Goal: Task Accomplishment & Management: Use online tool/utility

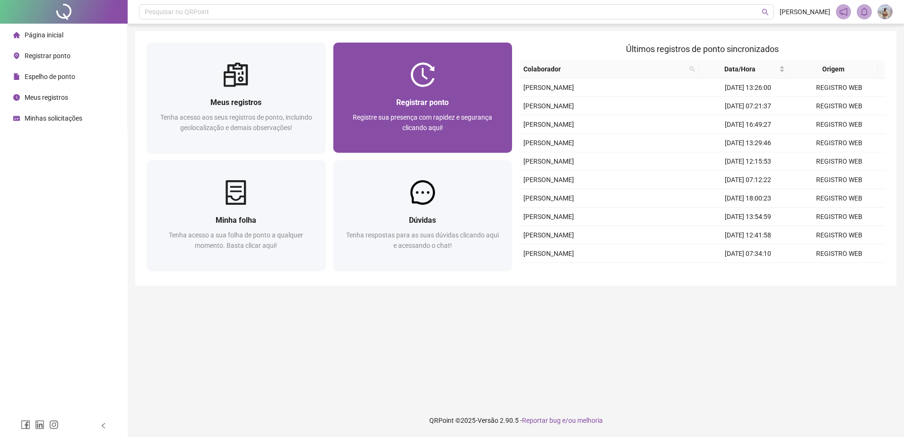
click at [448, 119] on span "Registre sua presença com rapidez e segurança clicando aqui!" at bounding box center [423, 123] width 140 height 18
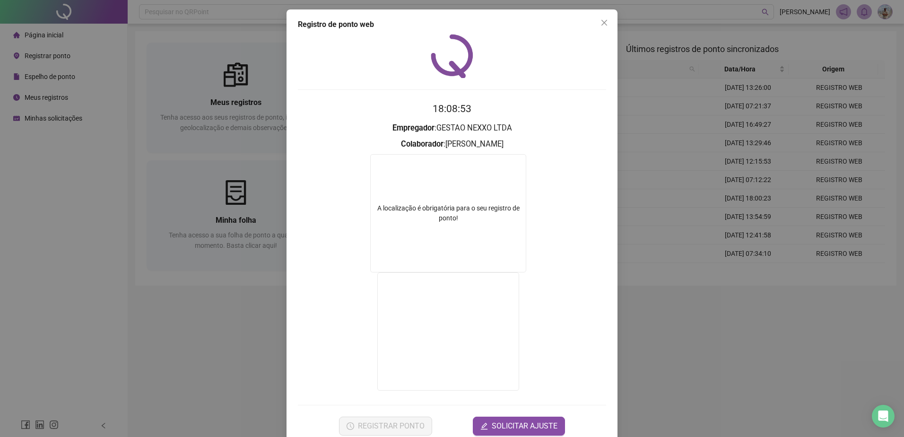
drag, startPoint x: 635, startPoint y: 338, endPoint x: 625, endPoint y: 320, distance: 20.3
click at [635, 338] on div "Registro de ponto web 18:08:53 Empregador : GESTAO NEXXO LTDA Colaborador : [PE…" at bounding box center [452, 218] width 904 height 437
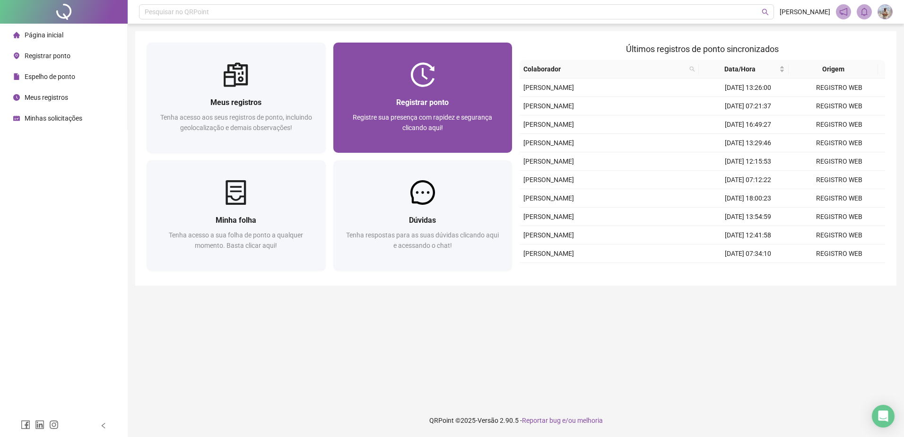
click at [472, 119] on span "Registre sua presença com rapidez e segurança clicando aqui!" at bounding box center [423, 123] width 140 height 18
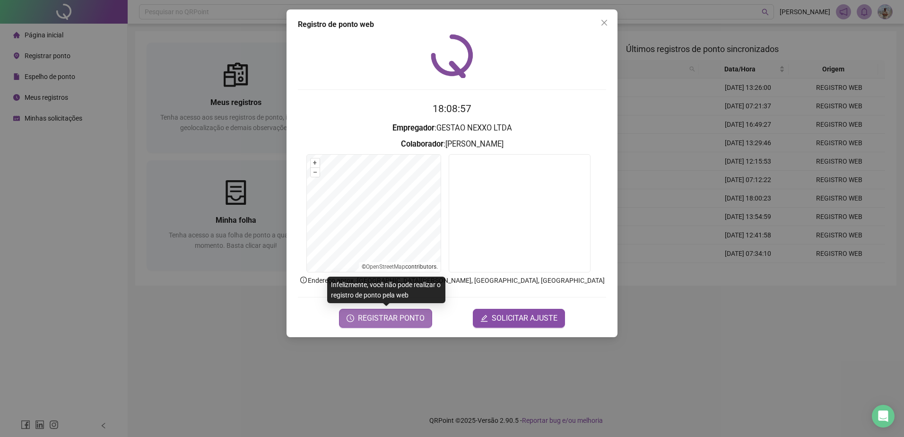
click at [412, 320] on span "REGISTRAR PONTO" at bounding box center [391, 318] width 67 height 11
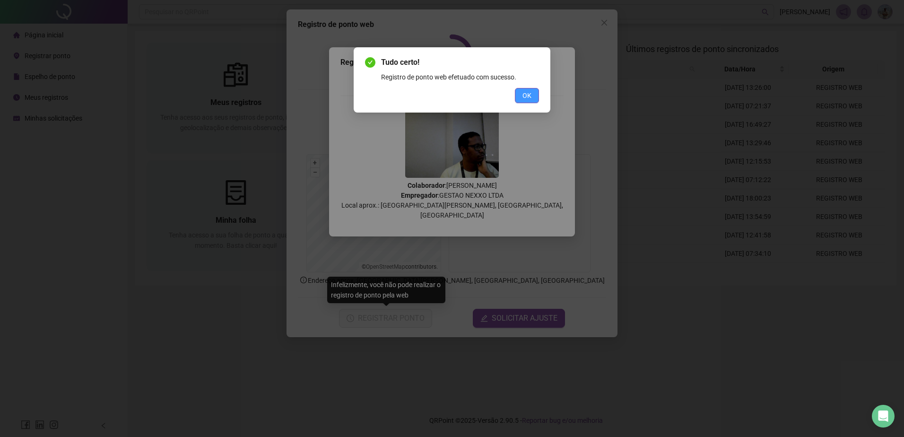
click at [519, 99] on button "OK" at bounding box center [527, 95] width 24 height 15
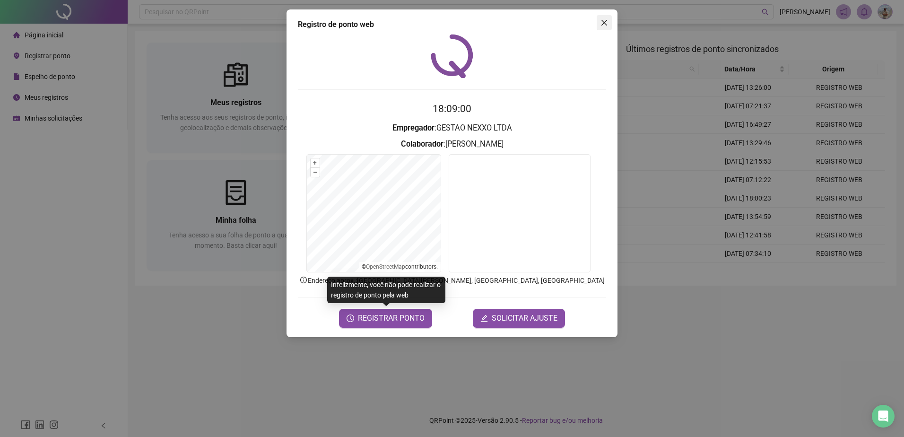
click at [600, 25] on span "Close" at bounding box center [604, 23] width 15 height 8
